Goal: Contribute content

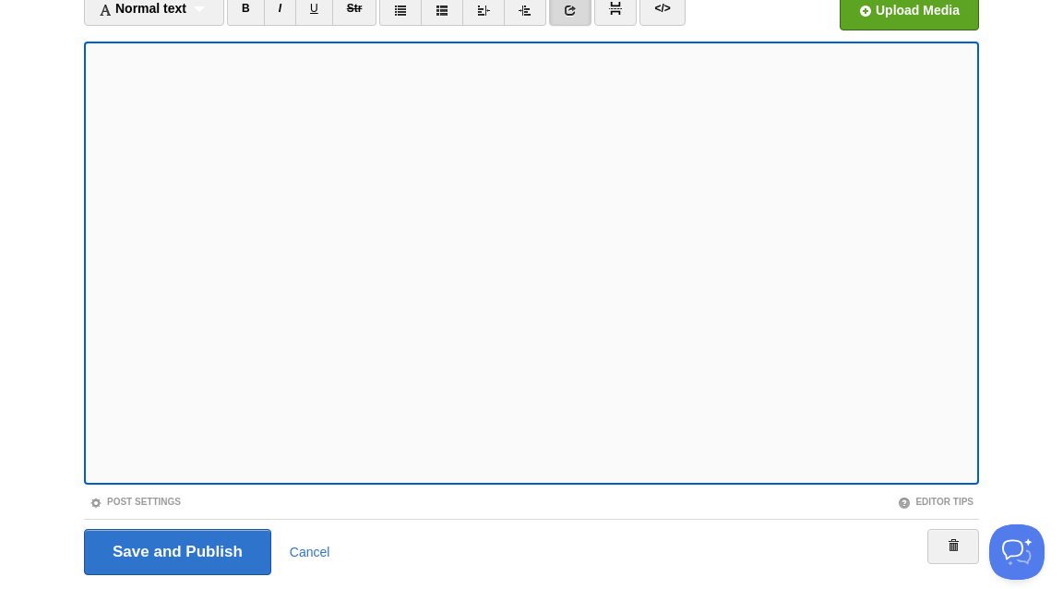
scroll to position [217, 0]
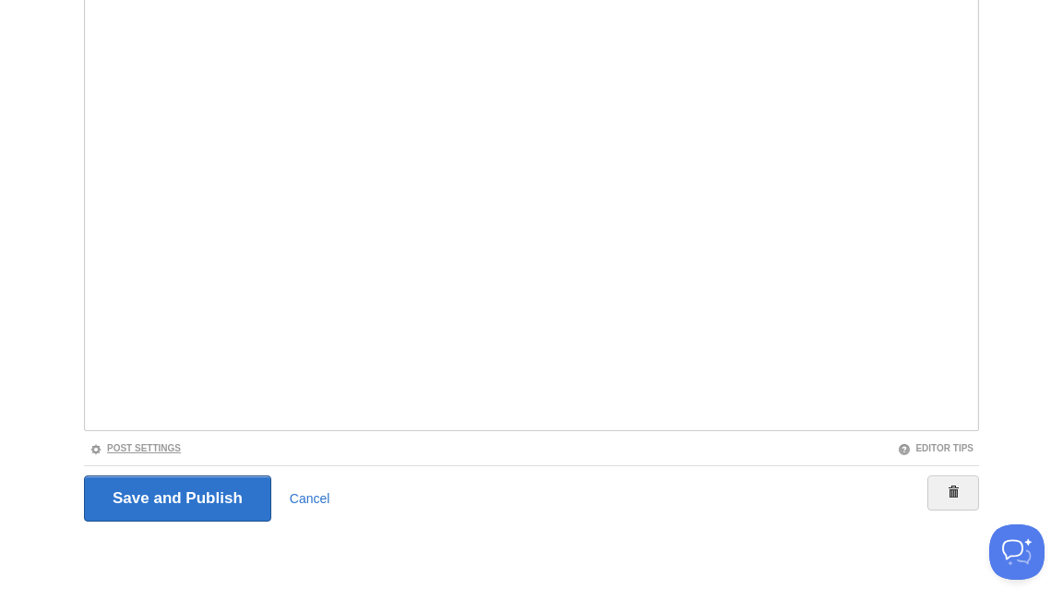
click at [171, 443] on link "Post Settings" at bounding box center [134, 448] width 91 height 10
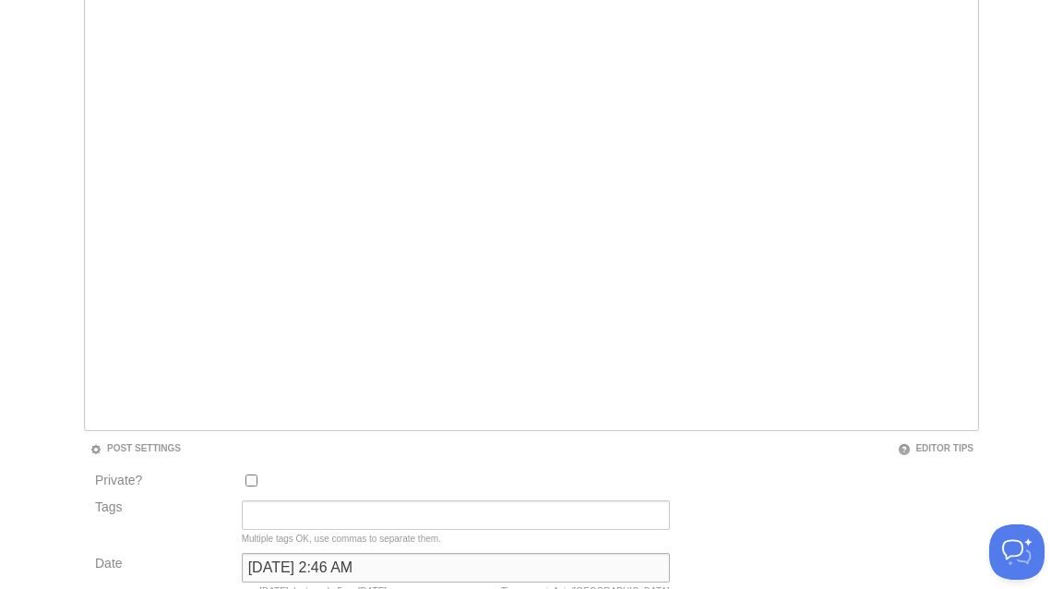
click at [269, 573] on input "July 29, 2023 at 2:46 AM" at bounding box center [456, 568] width 428 height 30
type input "now"
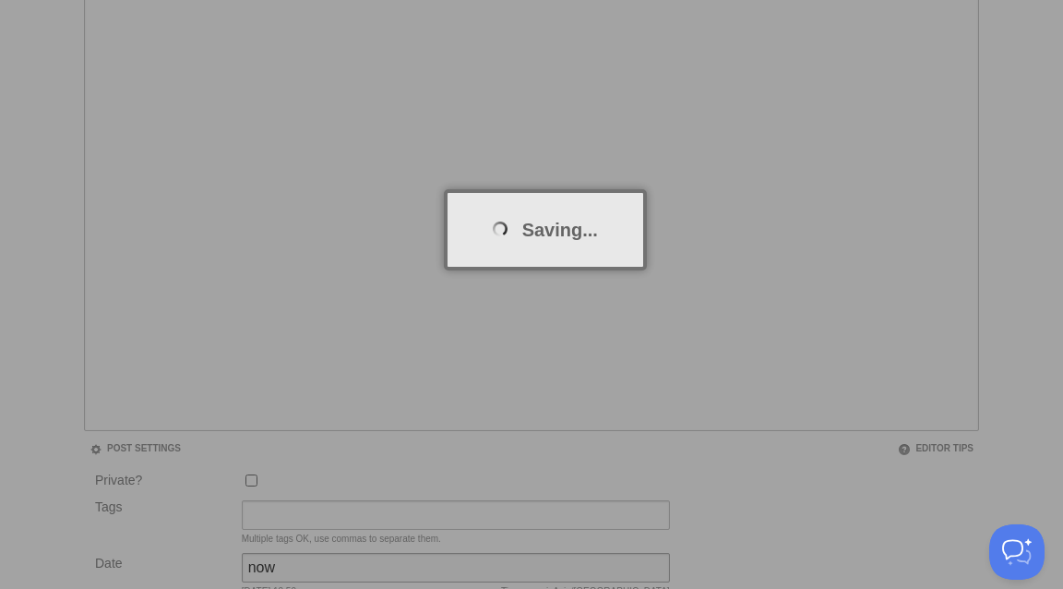
scroll to position [96, 0]
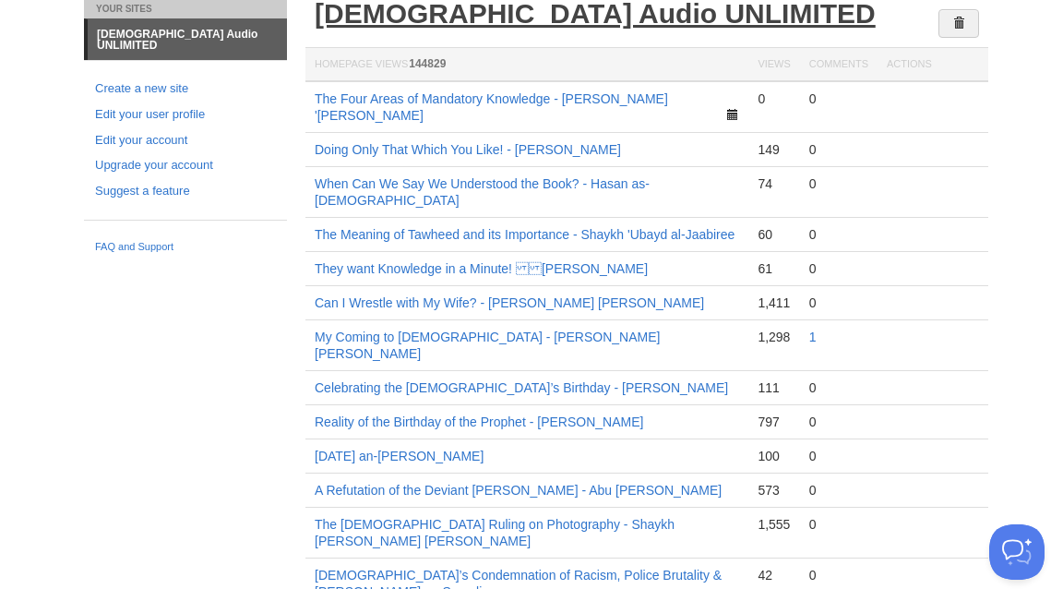
click at [407, 4] on link "[DEMOGRAPHIC_DATA] Audio UNLIMITED" at bounding box center [595, 13] width 561 height 30
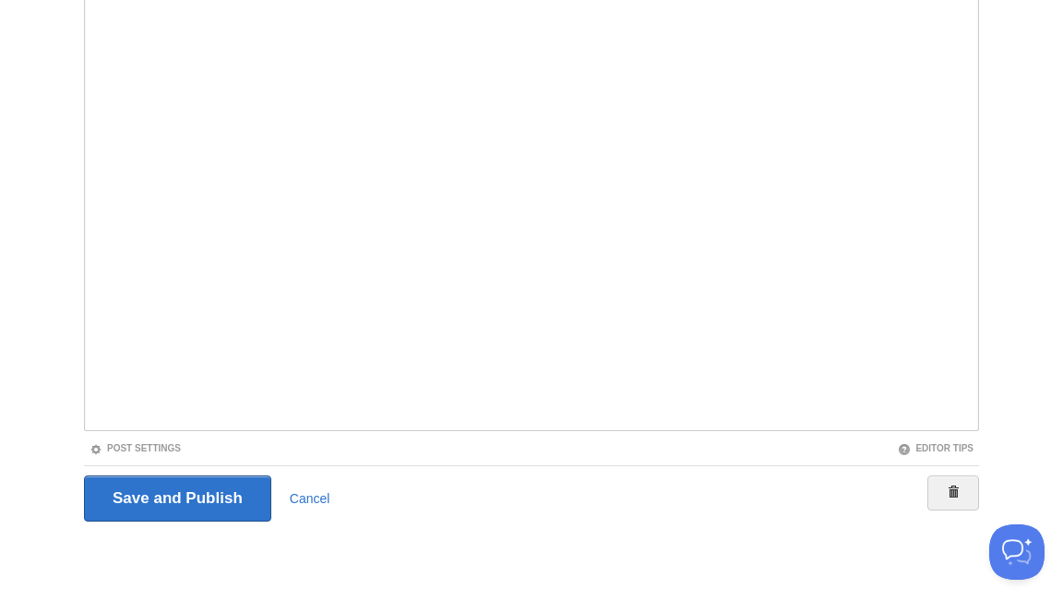
scroll to position [211, 0]
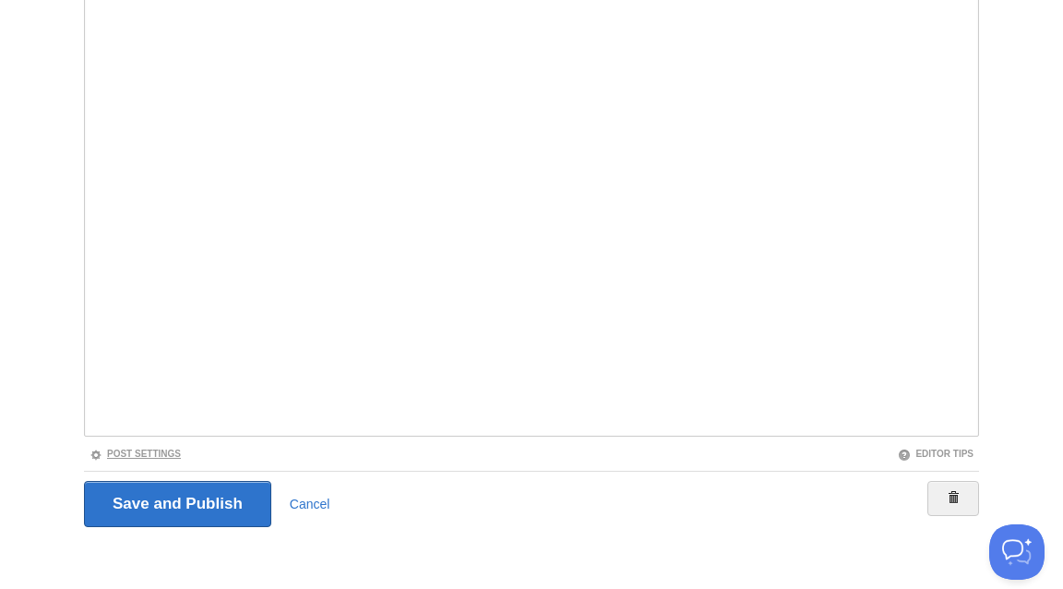
click at [157, 455] on link "Post Settings" at bounding box center [134, 453] width 91 height 10
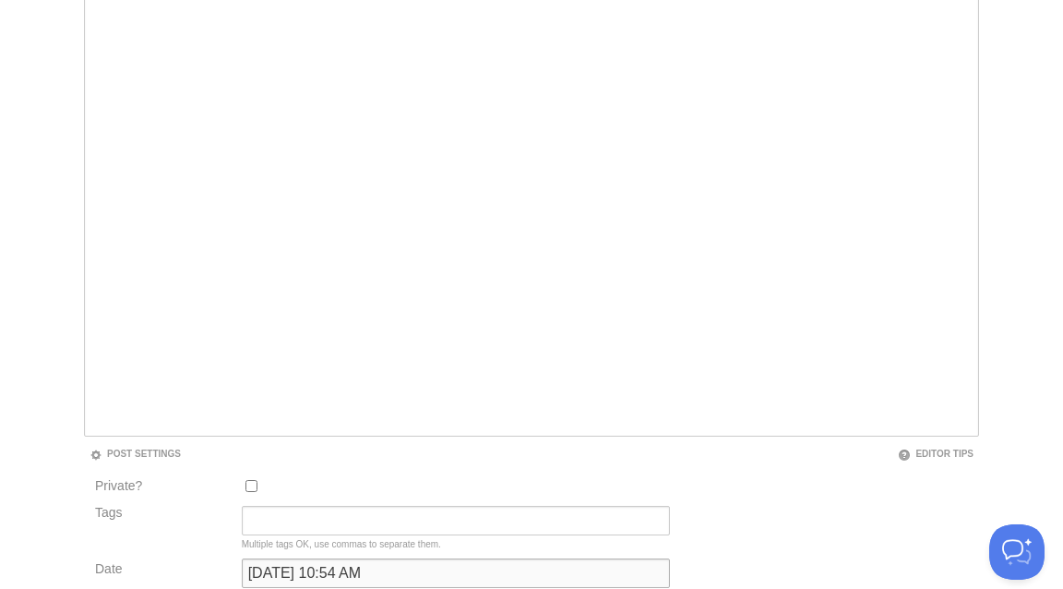
click at [315, 578] on input "[DATE] 10:54 AM" at bounding box center [456, 573] width 428 height 30
type input "o"
type input "now"
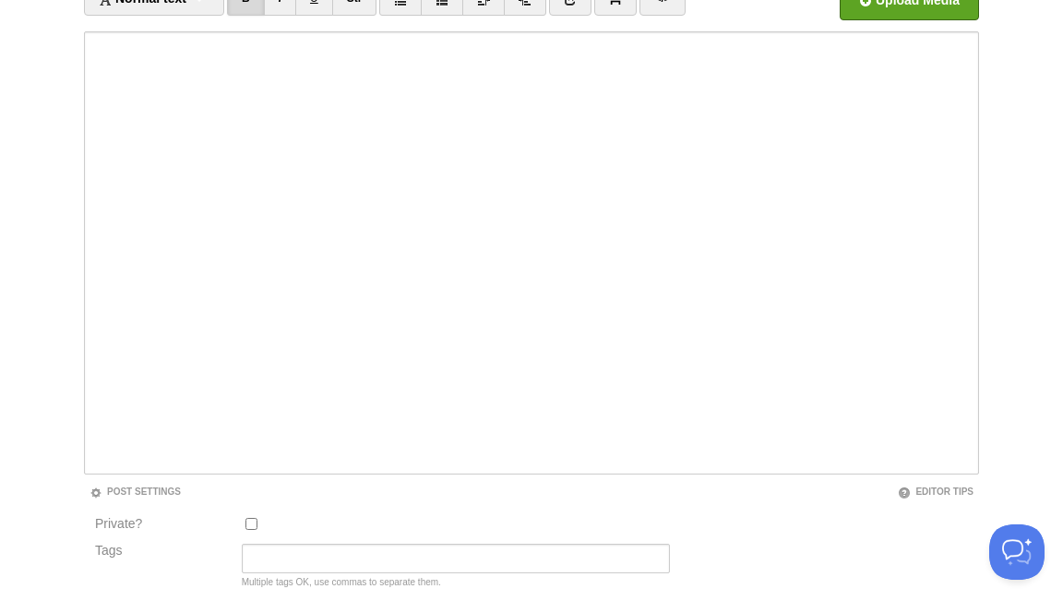
scroll to position [96, 0]
